Goal: Check status: Check status

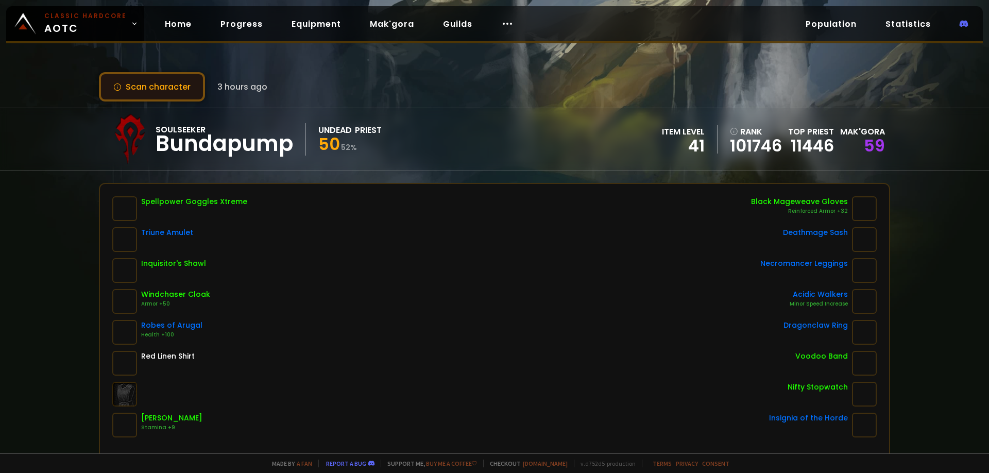
click at [151, 86] on button "Scan character" at bounding box center [152, 86] width 106 height 29
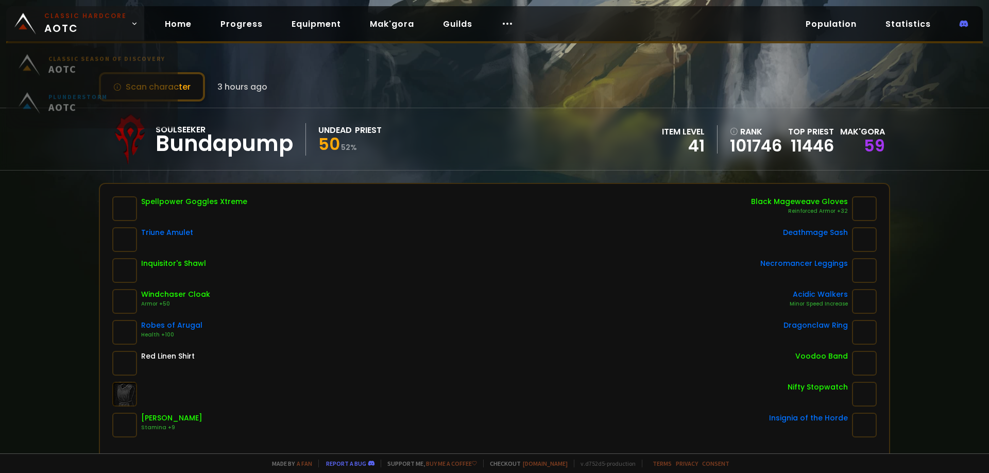
click at [125, 22] on link "Classic Hardcore AOTC" at bounding box center [75, 23] width 138 height 35
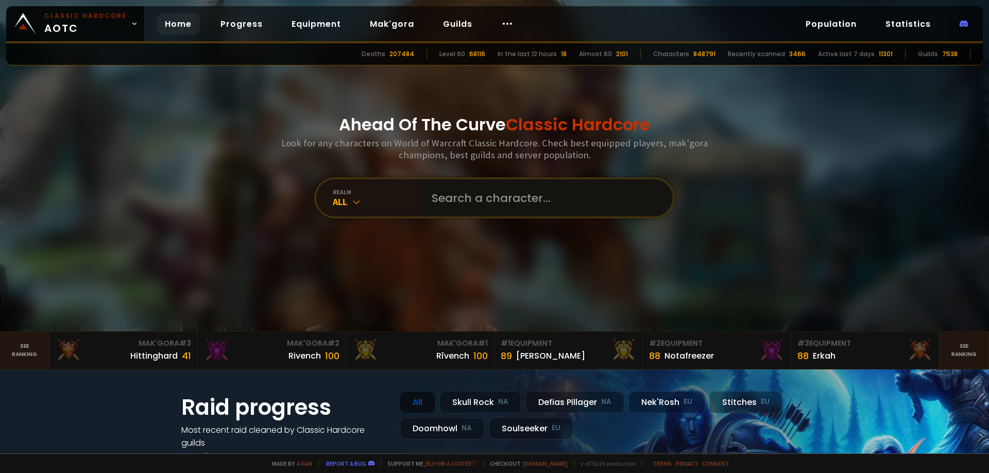
click at [499, 196] on input "text" at bounding box center [543, 197] width 235 height 37
paste input "Showstaywarr"
type input "Showstaywarr"
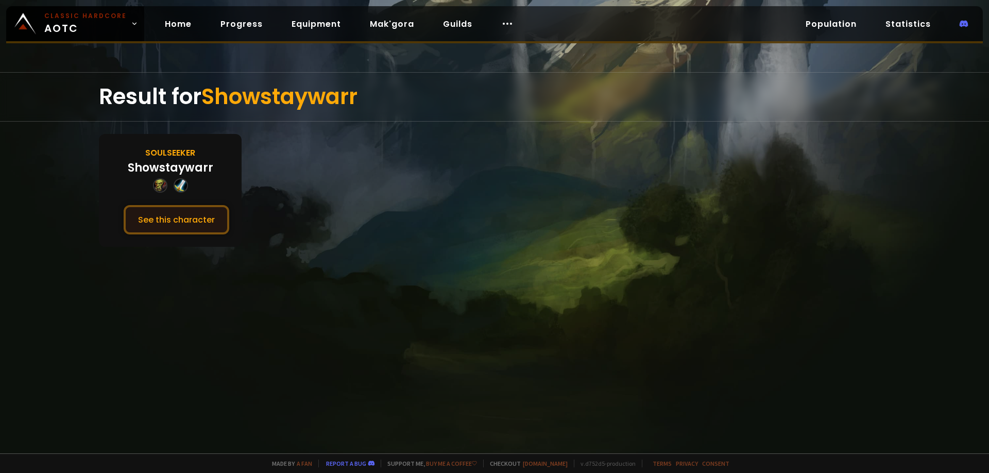
click at [186, 222] on button "See this character" at bounding box center [177, 219] width 106 height 29
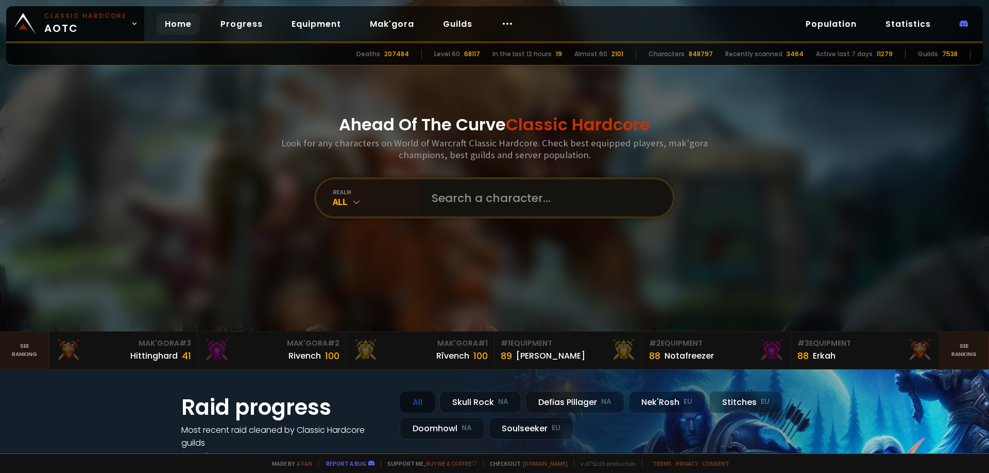
click at [510, 204] on input "text" at bounding box center [543, 197] width 235 height 37
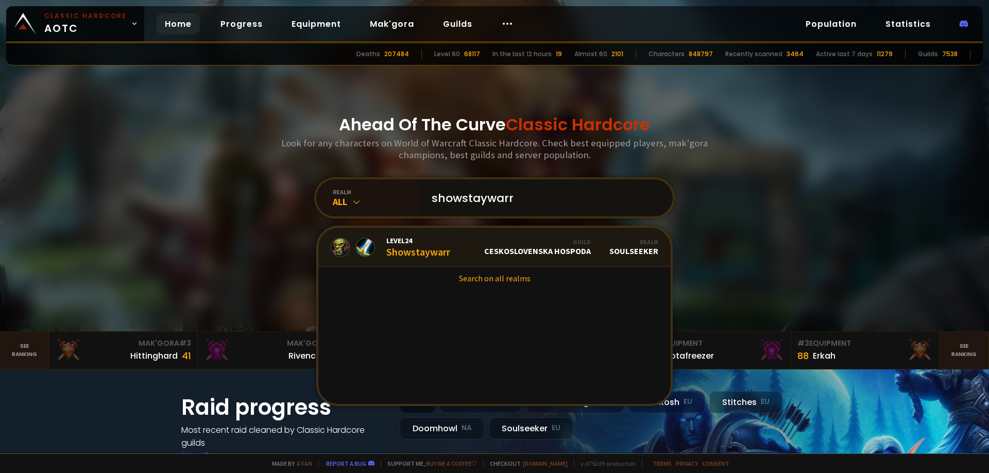
type input "showstaywarr"
click at [415, 258] on div "Level 24 Showstaywarr" at bounding box center [418, 247] width 64 height 22
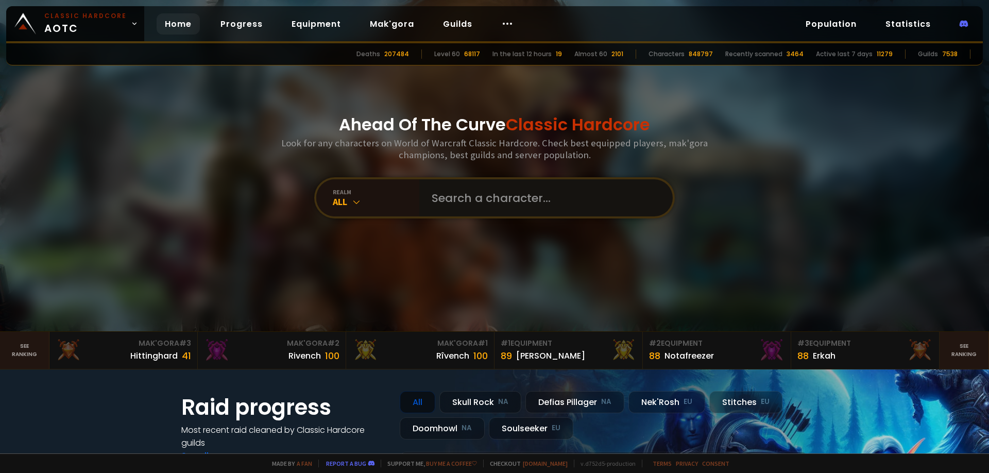
click at [477, 191] on input "text" at bounding box center [543, 197] width 235 height 37
type input "showstaay"
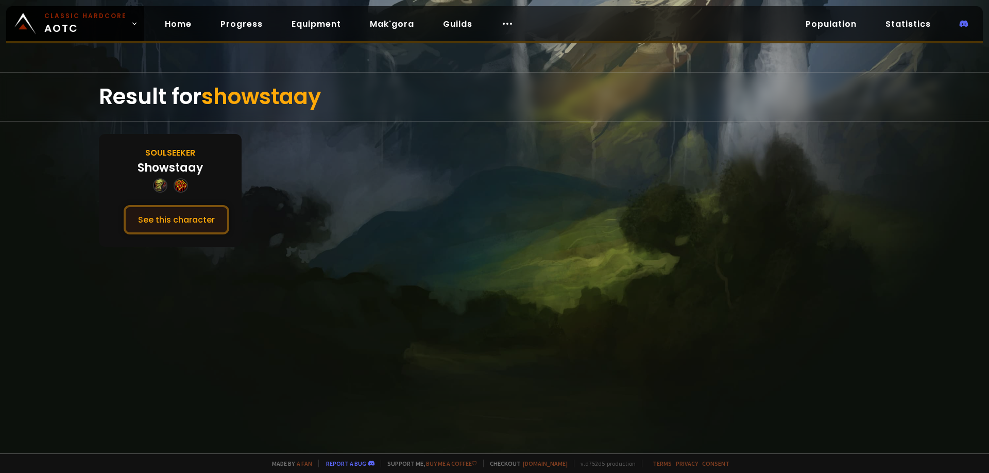
drag, startPoint x: 210, startPoint y: 214, endPoint x: 0, endPoint y: 264, distance: 216.0
click at [209, 214] on button "See this character" at bounding box center [177, 219] width 106 height 29
